Goal: Information Seeking & Learning: Learn about a topic

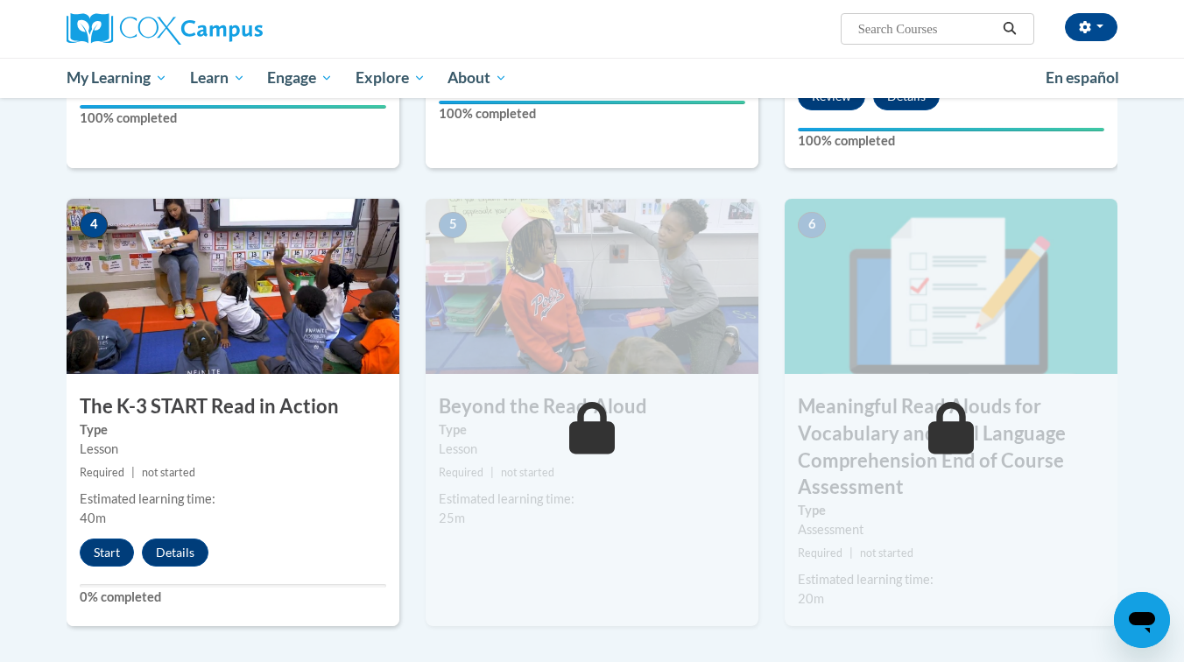
scroll to position [801, 0]
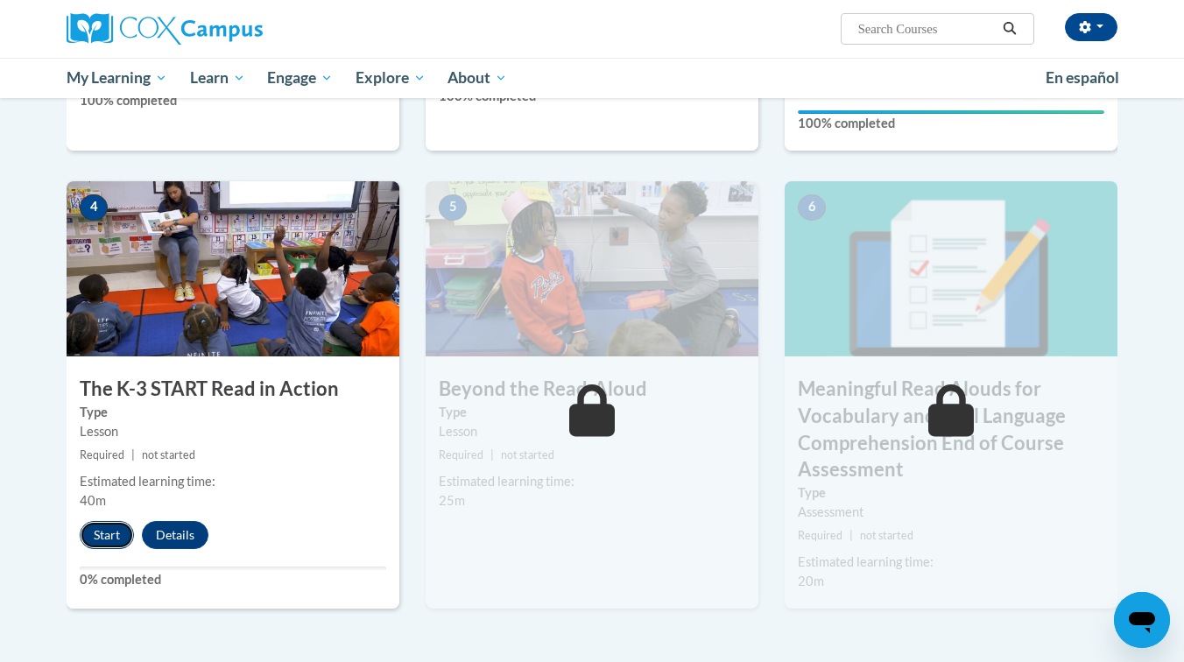
click at [100, 523] on button "Start" at bounding box center [107, 535] width 54 height 28
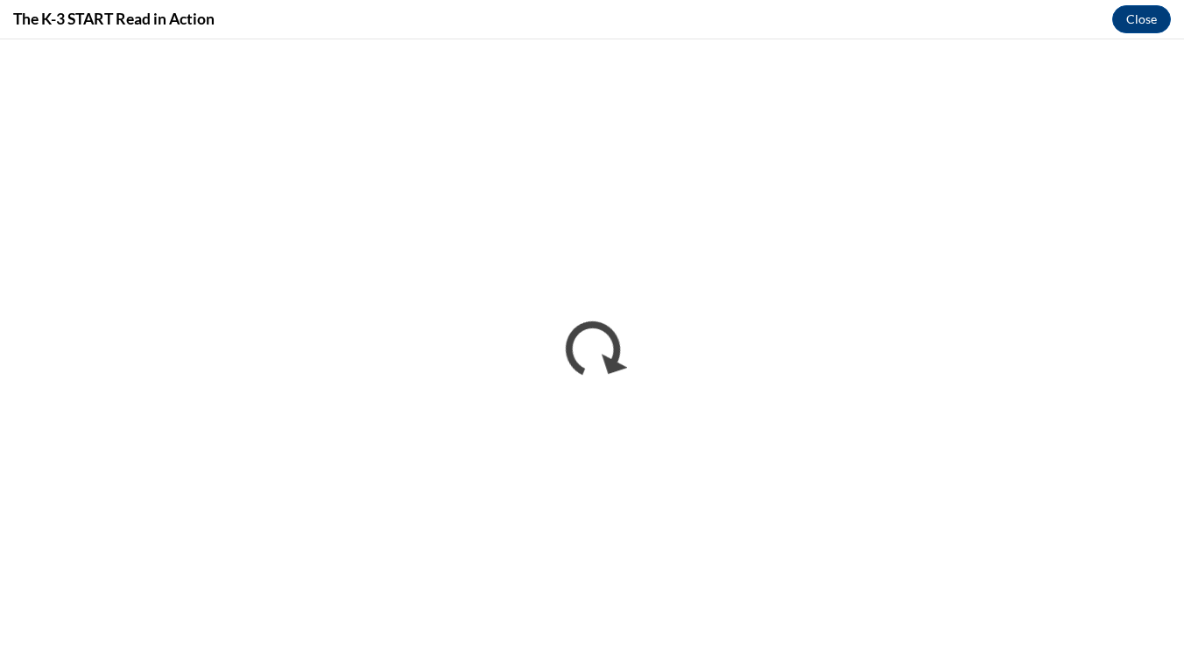
scroll to position [0, 0]
